Goal: Transaction & Acquisition: Subscribe to service/newsletter

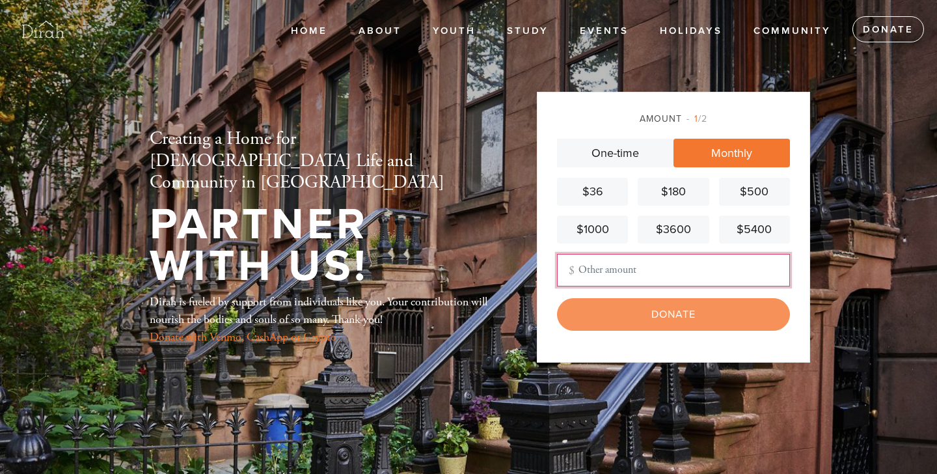
click at [608, 269] on input "Other Amount" at bounding box center [673, 270] width 233 height 33
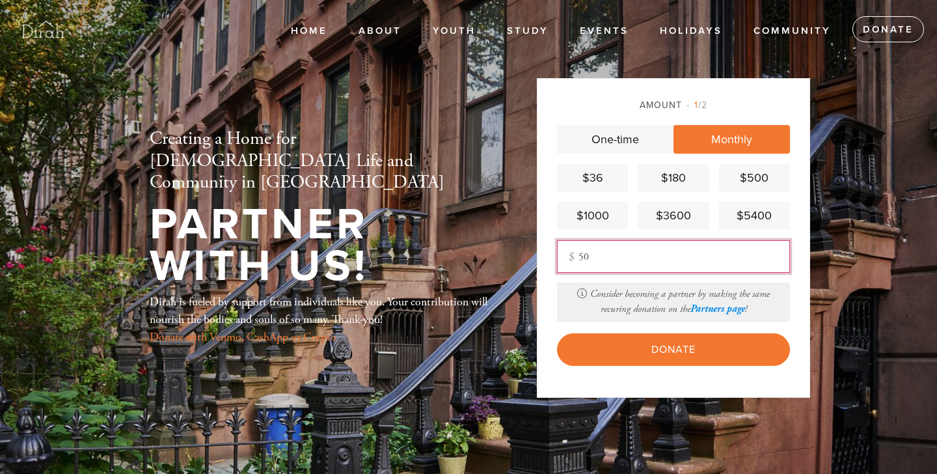
type input "50"
click at [714, 310] on link "Partners page" at bounding box center [717, 308] width 55 height 12
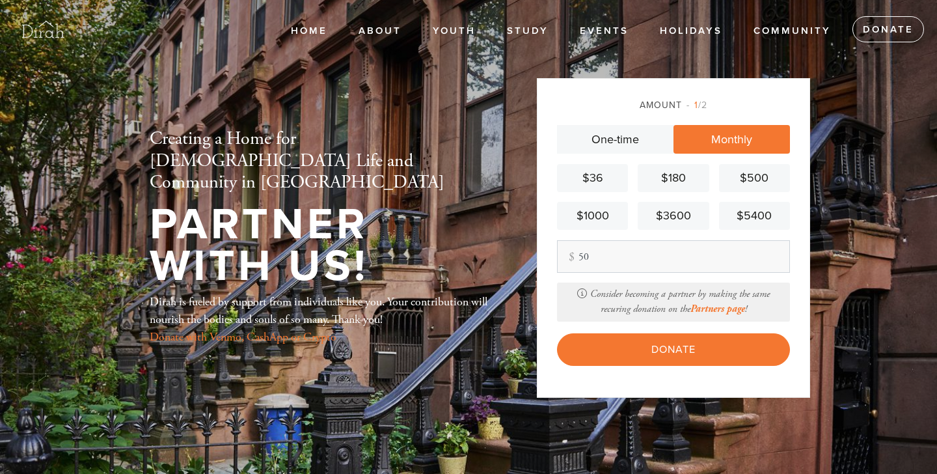
click at [698, 145] on link "Monthly" at bounding box center [731, 139] width 116 height 29
click at [712, 310] on link "Partners page" at bounding box center [717, 308] width 55 height 12
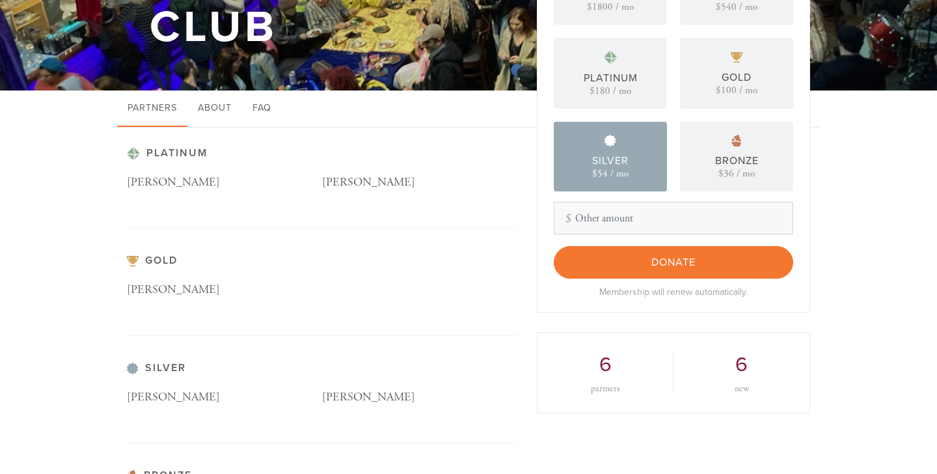
scroll to position [64, 0]
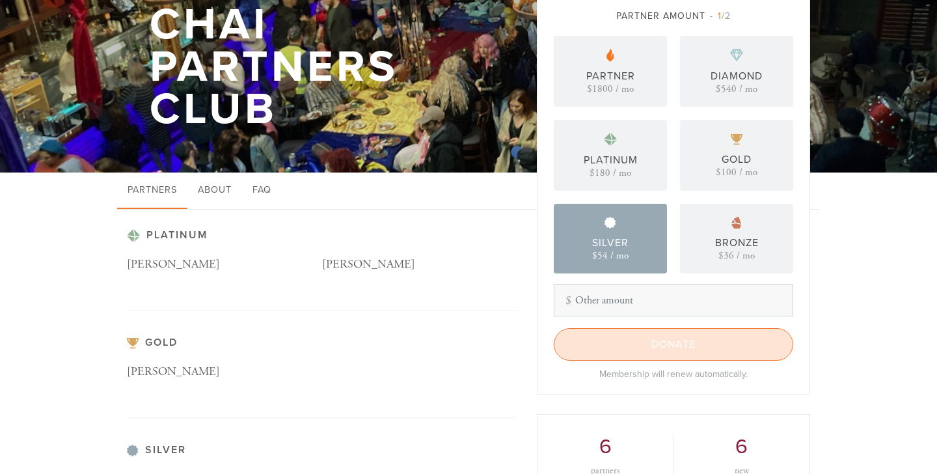
click at [706, 347] on input "Donate" at bounding box center [673, 344] width 239 height 33
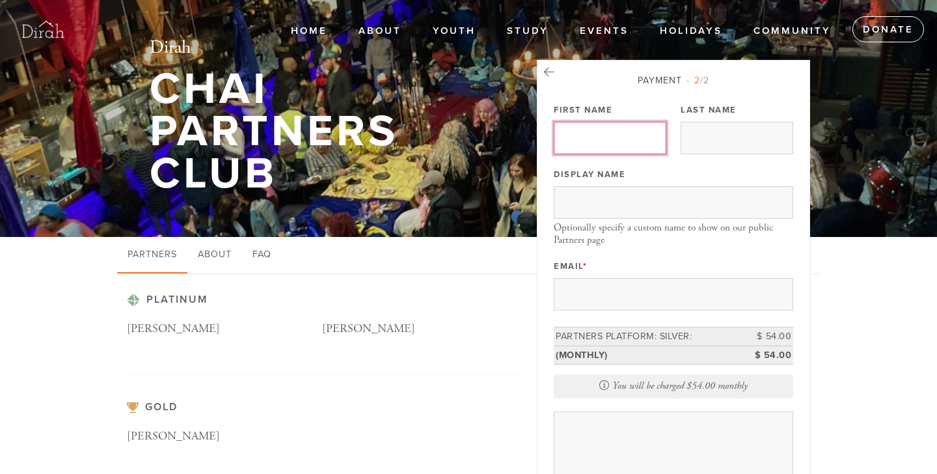
click at [589, 142] on input "First Name" at bounding box center [610, 138] width 113 height 33
type input "Simon"
type input "Golby"
type input "[PERSON_NAME][EMAIL_ADDRESS][DOMAIN_NAME]"
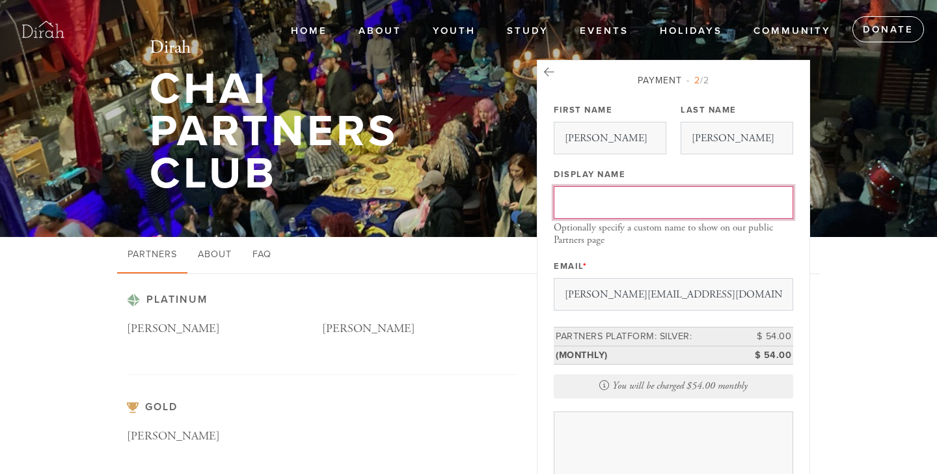
click at [602, 209] on input "Display Name" at bounding box center [673, 202] width 239 height 33
type input "Oa & [PERSON_NAME]"
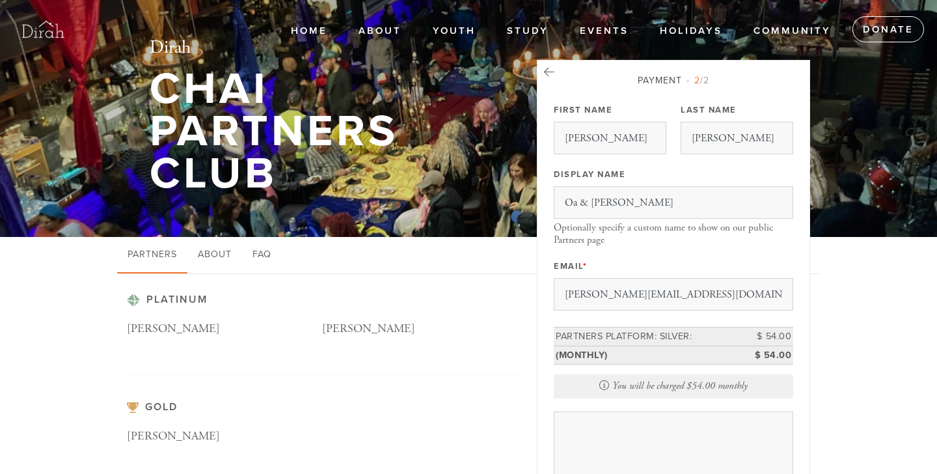
click at [199, 68] on h1 "Chai Partners Club" at bounding box center [322, 131] width 345 height 126
click at [218, 252] on link "About" at bounding box center [214, 255] width 55 height 36
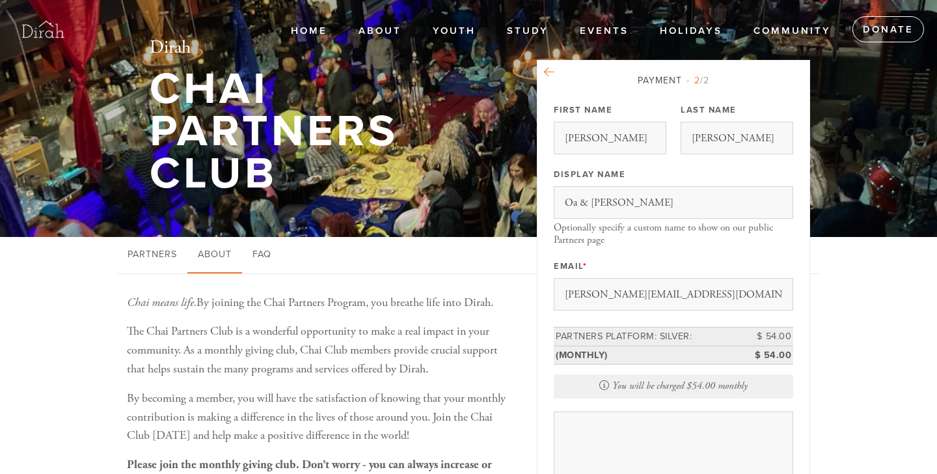
click at [548, 75] on icon at bounding box center [549, 72] width 10 height 12
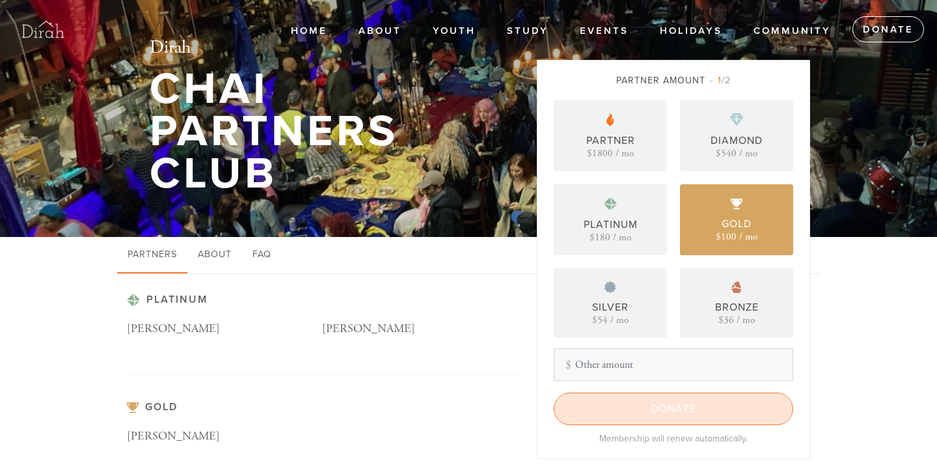
click at [667, 416] on input "Donate" at bounding box center [673, 408] width 239 height 33
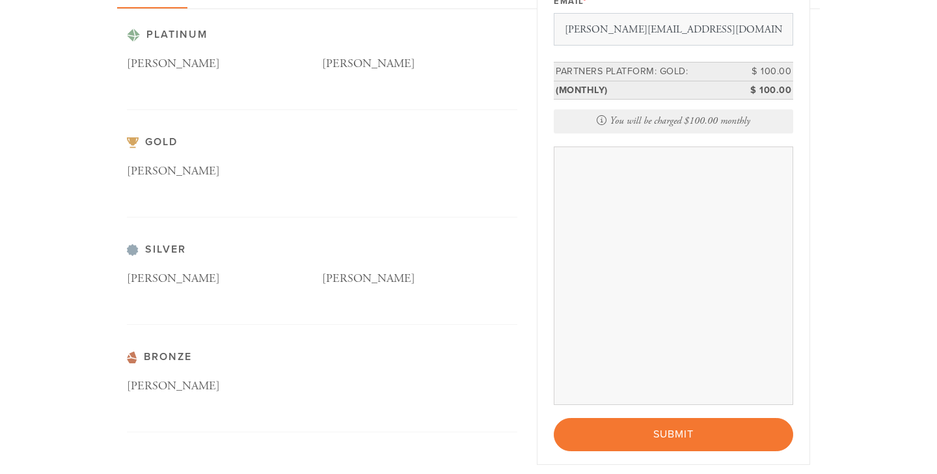
scroll to position [265, 0]
click at [834, 353] on div "Platinum [PERSON_NAME] [PERSON_NAME] Gold [PERSON_NAME] Silver [PERSON_NAME] [P…" at bounding box center [468, 295] width 937 height 575
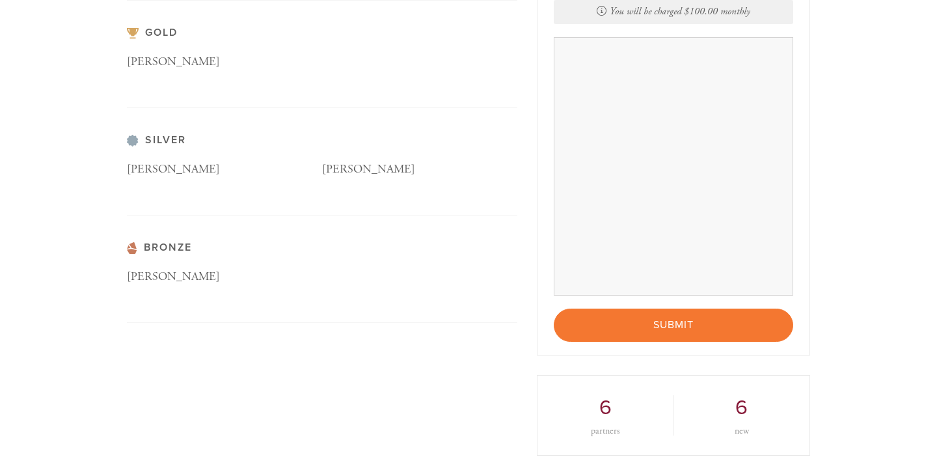
scroll to position [375, 0]
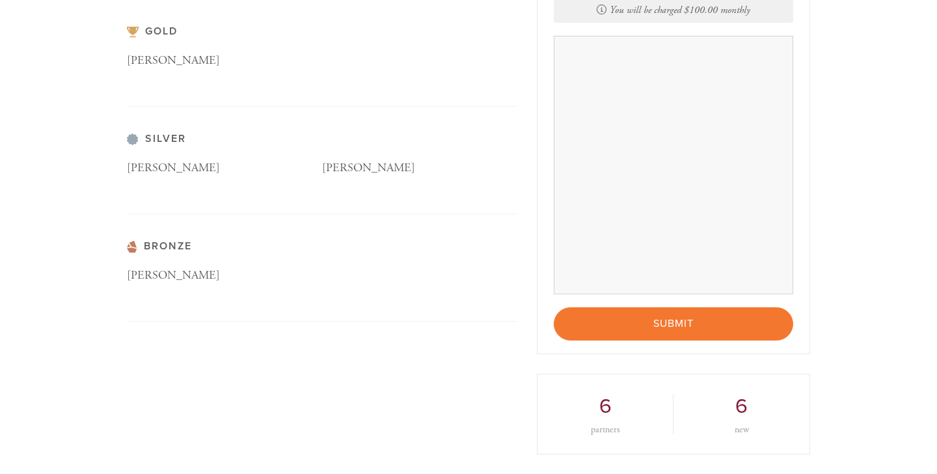
click at [743, 416] on h2 "6" at bounding box center [741, 406] width 97 height 25
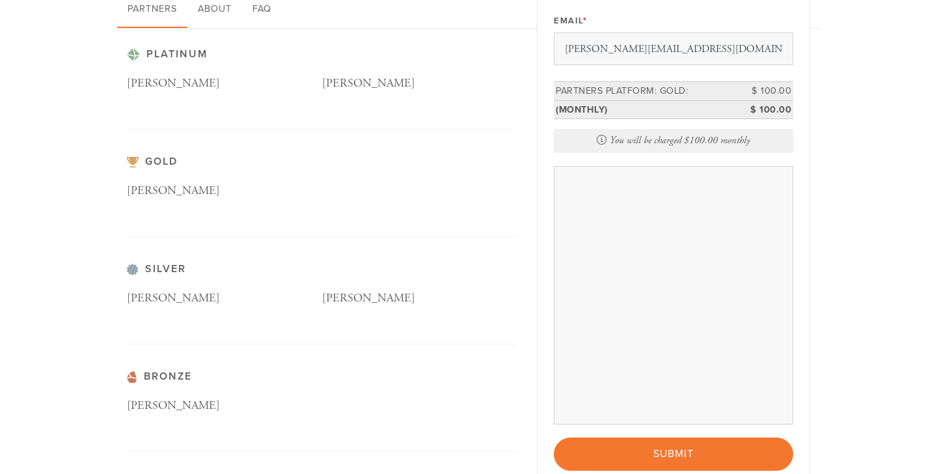
scroll to position [278, 0]
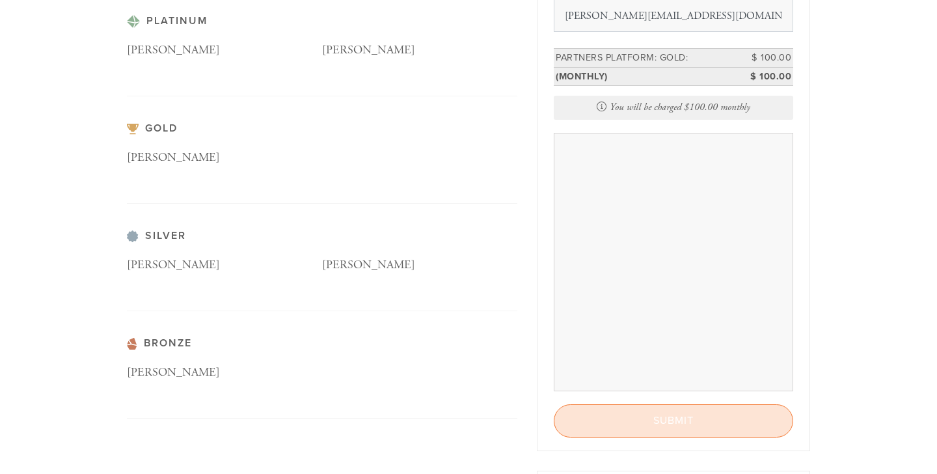
click at [661, 419] on input "Submit" at bounding box center [673, 420] width 239 height 33
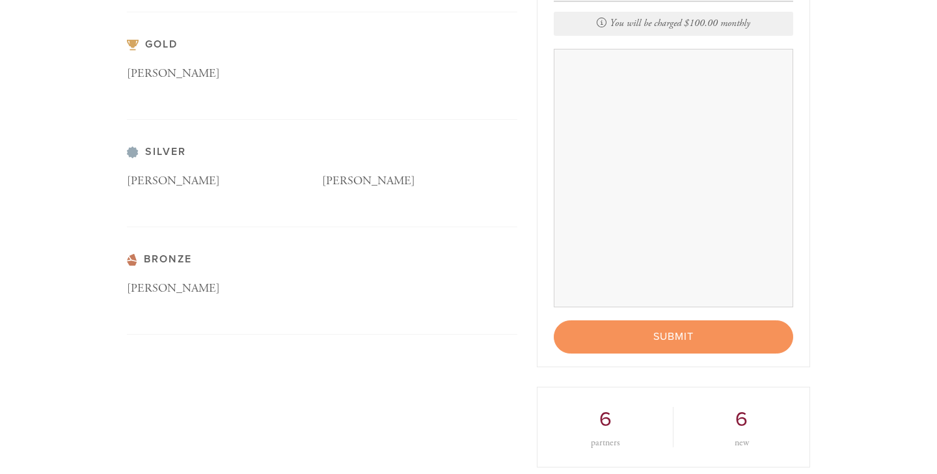
scroll to position [365, 0]
